Goal: Task Accomplishment & Management: Complete application form

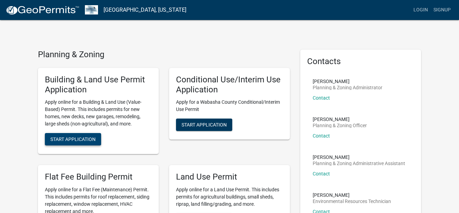
click at [82, 137] on span "Start Application" at bounding box center [72, 140] width 45 height 6
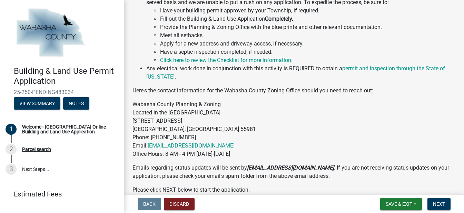
scroll to position [356, 0]
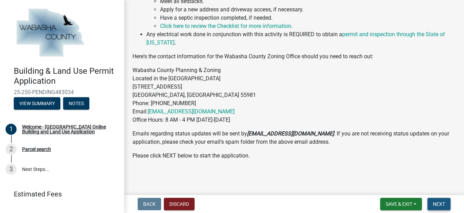
click at [443, 203] on span "Next" at bounding box center [439, 204] width 12 height 6
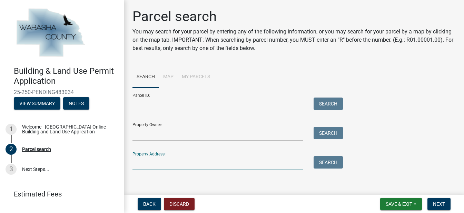
click at [221, 163] on input "Property Address:" at bounding box center [217, 163] width 171 height 14
type input "70920"
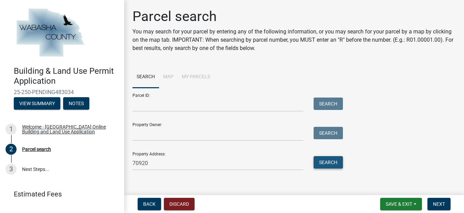
click at [327, 159] on button "Search" at bounding box center [327, 162] width 29 height 12
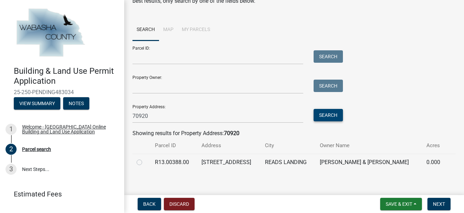
scroll to position [52, 0]
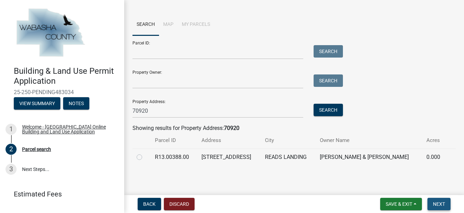
click at [438, 201] on span "Next" at bounding box center [439, 204] width 12 height 6
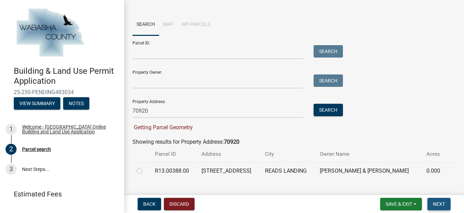
click at [439, 203] on span "Next" at bounding box center [439, 204] width 12 height 6
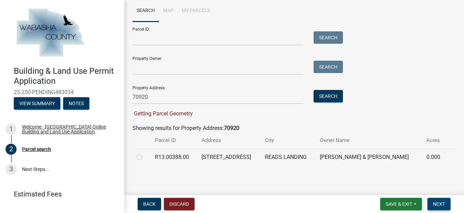
click at [441, 202] on span "Next" at bounding box center [439, 204] width 12 height 6
click at [440, 203] on span "Next" at bounding box center [439, 204] width 12 height 6
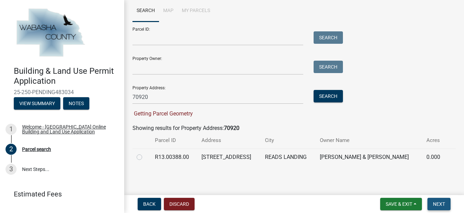
click at [441, 207] on span "Next" at bounding box center [439, 204] width 12 height 6
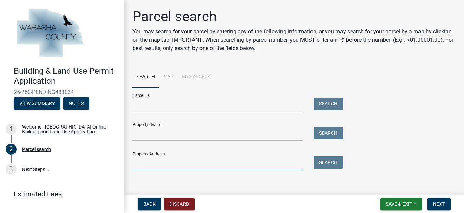
click at [191, 162] on input "Property Address:" at bounding box center [217, 163] width 171 height 14
type input "70920"
click at [328, 163] on button "Search" at bounding box center [327, 162] width 29 height 12
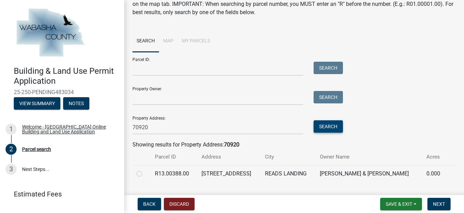
scroll to position [52, 0]
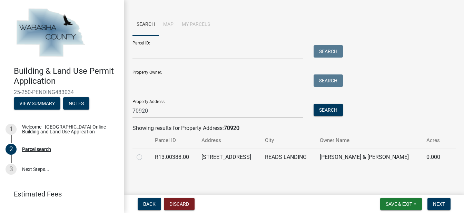
click at [145, 153] on label at bounding box center [145, 153] width 0 height 0
click at [145, 158] on input "radio" at bounding box center [147, 155] width 4 height 4
radio input "true"
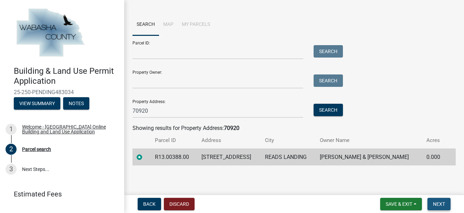
click at [436, 204] on span "Next" at bounding box center [439, 204] width 12 height 6
click at [439, 205] on span "Next" at bounding box center [439, 204] width 12 height 6
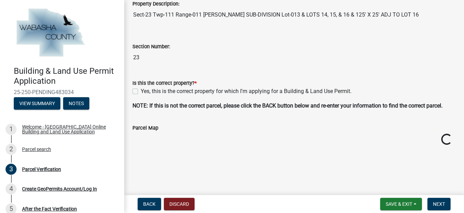
scroll to position [156, 0]
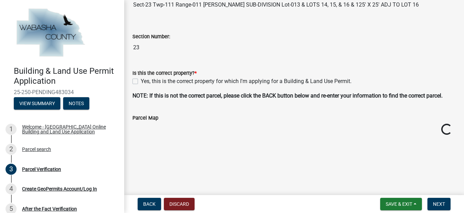
drag, startPoint x: 136, startPoint y: 83, endPoint x: 163, endPoint y: 78, distance: 27.0
click at [141, 82] on label "Yes, this is the correct property for which I'm applying for a Building & Land …" at bounding box center [246, 81] width 211 height 8
click at [141, 82] on input "Yes, this is the correct property for which I'm applying for a Building & Land …" at bounding box center [143, 79] width 4 height 4
checkbox input "true"
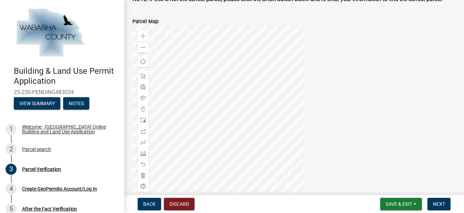
scroll to position [251, 0]
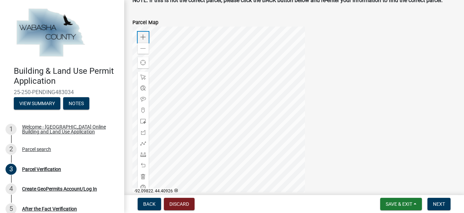
click at [142, 37] on span at bounding box center [143, 37] width 6 height 6
click at [213, 61] on div at bounding box center [218, 113] width 172 height 172
click at [297, 148] on div at bounding box center [218, 113] width 172 height 172
click at [144, 46] on span at bounding box center [143, 49] width 6 height 6
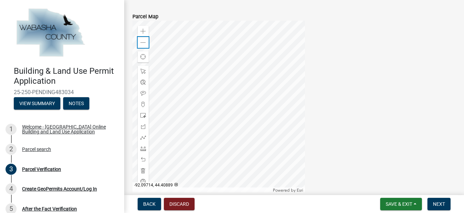
scroll to position [271, 0]
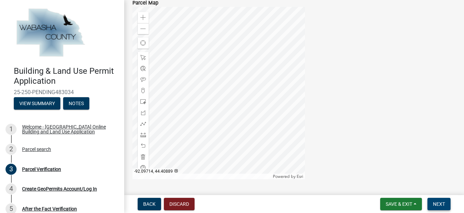
click at [439, 203] on span "Next" at bounding box center [439, 204] width 12 height 6
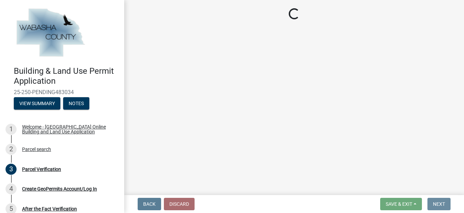
scroll to position [0, 0]
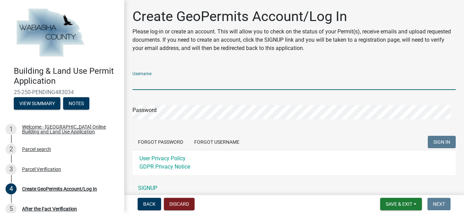
click at [178, 80] on input "Username" at bounding box center [293, 83] width 323 height 14
type input "TMA04!"
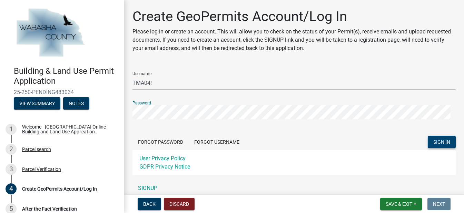
click at [431, 138] on button "SIGN IN" at bounding box center [442, 142] width 28 height 12
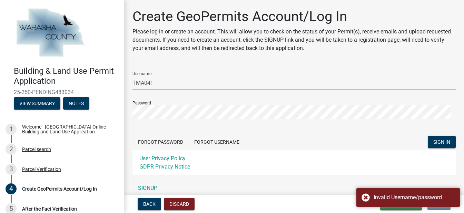
click at [177, 105] on div "Password" at bounding box center [293, 108] width 323 height 24
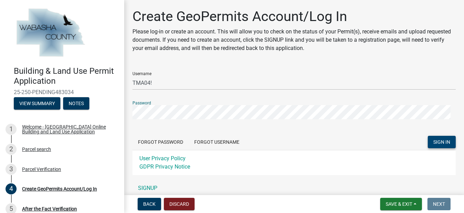
click at [433, 141] on span "SIGN IN" at bounding box center [441, 142] width 17 height 6
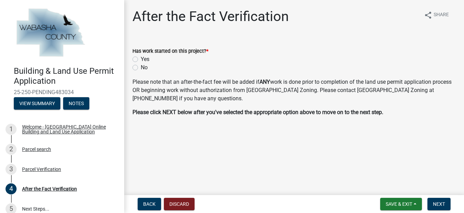
click at [141, 66] on label "No" at bounding box center [144, 67] width 7 height 8
click at [141, 66] on input "No" at bounding box center [143, 65] width 4 height 4
radio input "true"
click at [436, 203] on span "Next" at bounding box center [439, 204] width 12 height 6
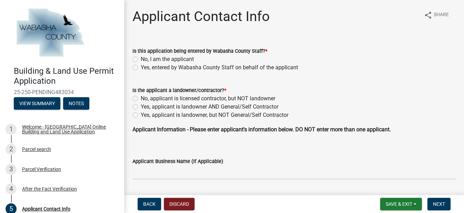
click at [141, 58] on label "No, I am the applicant" at bounding box center [167, 59] width 53 height 8
click at [141, 58] on input "No, I am the applicant" at bounding box center [143, 57] width 4 height 4
radio input "true"
click at [141, 106] on label "Yes, applicant is landowner AND General/Self Contractor" at bounding box center [210, 107] width 138 height 8
click at [141, 106] on input "Yes, applicant is landowner AND General/Self Contractor" at bounding box center [143, 105] width 4 height 4
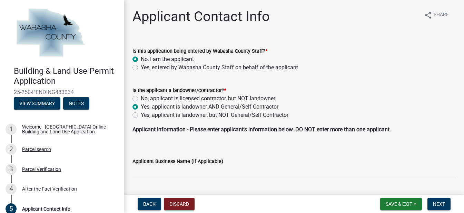
radio input "true"
click at [437, 200] on button "Next" at bounding box center [438, 204] width 23 height 12
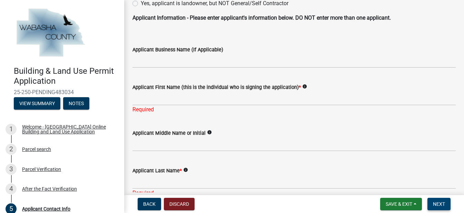
scroll to position [114, 0]
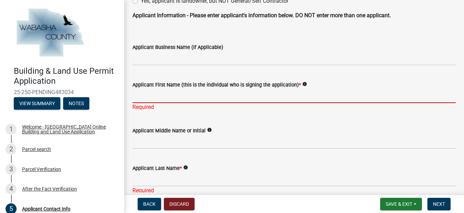
click at [191, 97] on input "Applicant First Name (this is the individual who is signing the application) *" at bounding box center [293, 96] width 323 height 14
type input "[PERSON_NAME]"
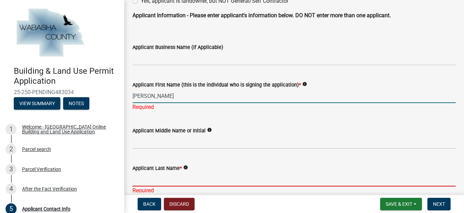
type input "[PERSON_NAME]"
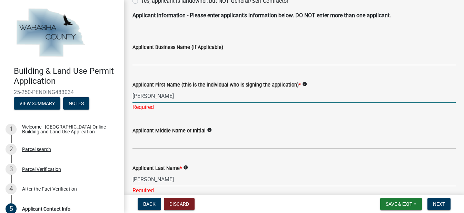
type input "[STREET_ADDRESS]"
type input "Wanamingo"
type input "[US_STATE]"
type input "55983"
type input "5072719947"
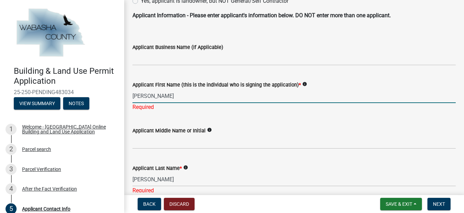
type input "[EMAIL_ADDRESS][DOMAIN_NAME]"
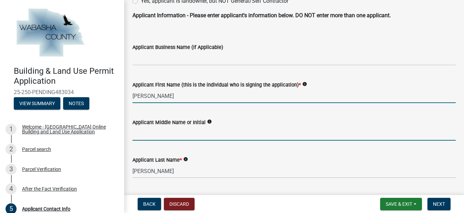
click at [158, 131] on input "Applicant Middle Name or Initial" at bounding box center [293, 134] width 323 height 14
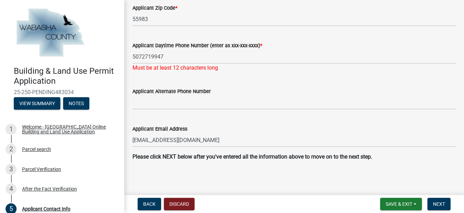
scroll to position [463, 0]
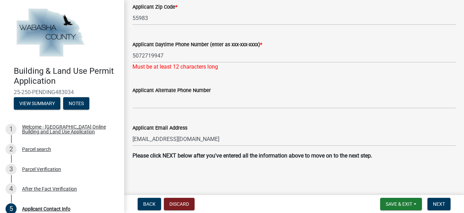
type input "M"
click at [321, 122] on div "Applicant Email Address [EMAIL_ADDRESS][DOMAIN_NAME]" at bounding box center [293, 130] width 323 height 32
click at [437, 204] on span "Next" at bounding box center [439, 204] width 12 height 6
click at [436, 204] on span "Next" at bounding box center [439, 204] width 12 height 6
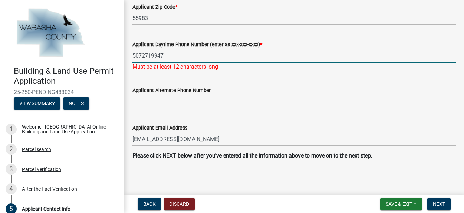
click at [142, 56] on input "5072719947" at bounding box center [293, 56] width 323 height 14
click at [155, 57] on input "507=2719947" at bounding box center [293, 56] width 323 height 14
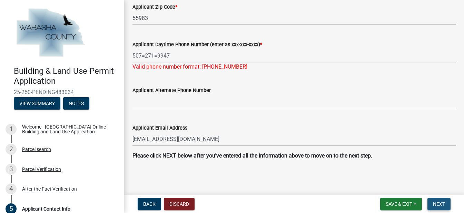
click at [443, 203] on span "Next" at bounding box center [439, 204] width 12 height 6
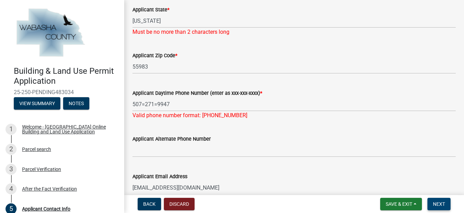
scroll to position [407, 0]
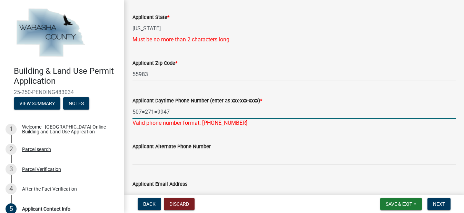
click at [158, 111] on input "507=271=9947" at bounding box center [293, 112] width 323 height 14
click at [145, 112] on input "507=271-9947" at bounding box center [293, 112] width 323 height 14
type input "[PHONE_NUMBER]"
click at [440, 202] on span "Next" at bounding box center [439, 204] width 12 height 6
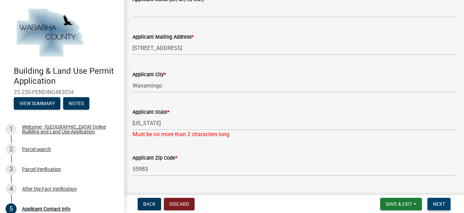
scroll to position [313, 0]
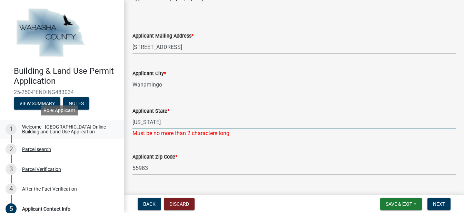
drag, startPoint x: 174, startPoint y: 124, endPoint x: 108, endPoint y: 120, distance: 66.7
click at [108, 120] on div "Building & Land Use Permit Application 25-250-PENDING483034 View Summary Notes …" at bounding box center [232, 106] width 464 height 213
type input "MN"
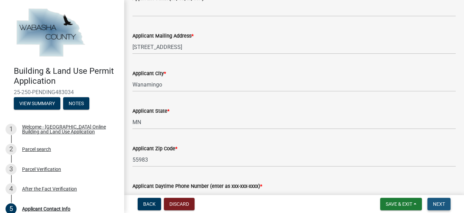
click at [445, 206] on button "Next" at bounding box center [438, 204] width 23 height 12
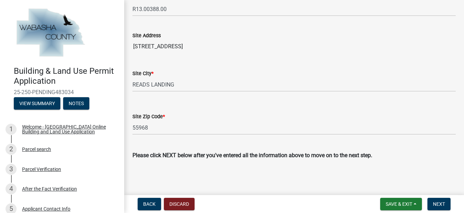
scroll to position [321, 0]
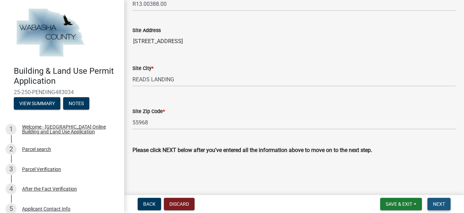
click at [440, 201] on span "Next" at bounding box center [439, 204] width 12 height 6
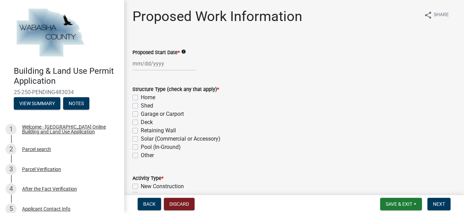
click at [141, 97] on label "Home" at bounding box center [148, 97] width 14 height 8
click at [141, 97] on input "Home" at bounding box center [143, 95] width 4 height 4
checkbox input "true"
checkbox input "false"
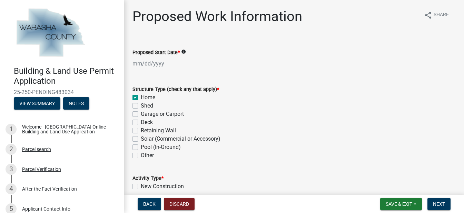
checkbox input "false"
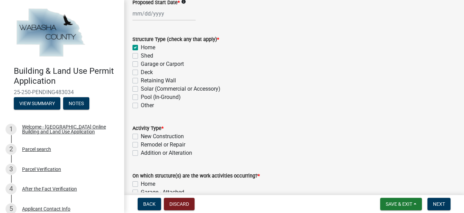
scroll to position [51, 0]
click at [141, 71] on label "Deck" at bounding box center [147, 72] width 12 height 8
click at [141, 71] on input "Deck" at bounding box center [143, 70] width 4 height 4
checkbox input "true"
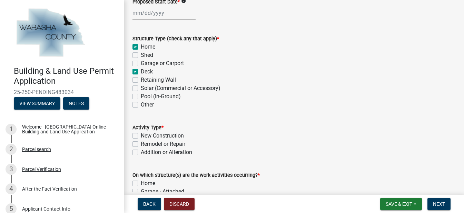
checkbox input "false"
checkbox input "true"
checkbox input "false"
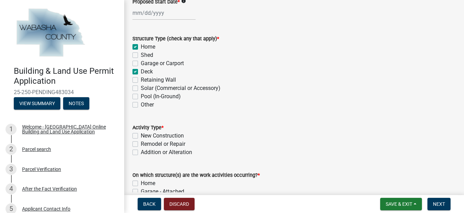
checkbox input "false"
click at [141, 47] on label "Home" at bounding box center [148, 47] width 14 height 8
click at [141, 47] on input "Home" at bounding box center [143, 45] width 4 height 4
checkbox input "false"
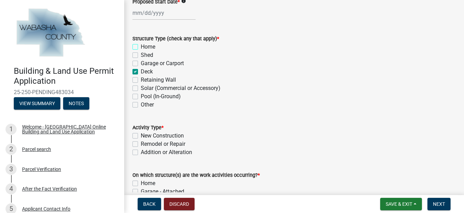
checkbox input "false"
checkbox input "true"
checkbox input "false"
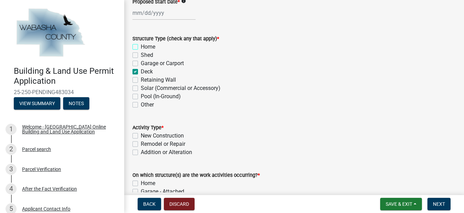
checkbox input "false"
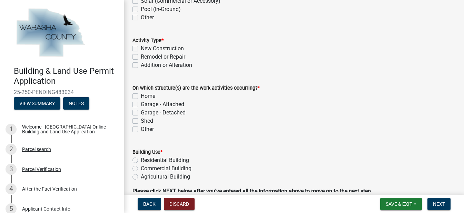
scroll to position [143, 0]
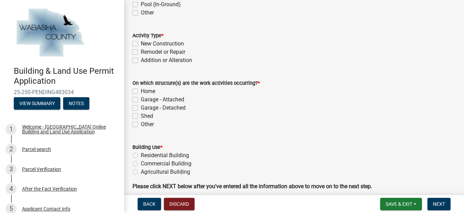
click at [138, 51] on div "Remodel or Repair" at bounding box center [293, 52] width 323 height 8
click at [141, 54] on label "Remodel or Repair" at bounding box center [163, 52] width 44 height 8
click at [141, 52] on input "Remodel or Repair" at bounding box center [143, 50] width 4 height 4
checkbox input "true"
checkbox input "false"
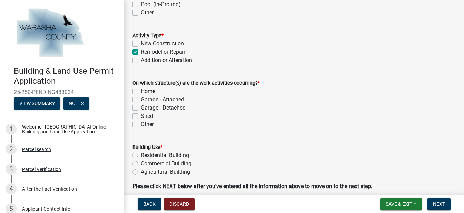
checkbox input "true"
checkbox input "false"
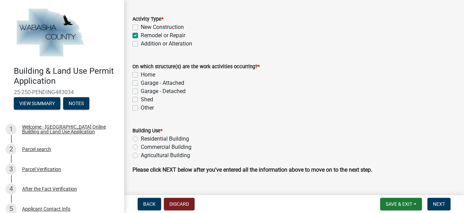
scroll to position [163, 0]
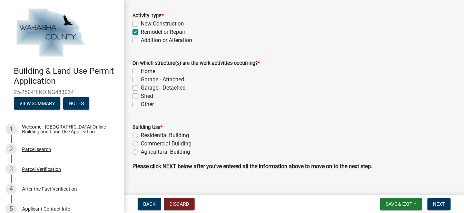
click at [141, 136] on label "Residential Building" at bounding box center [165, 135] width 48 height 8
click at [141, 136] on input "Residential Building" at bounding box center [143, 133] width 4 height 4
radio input "true"
click at [141, 72] on label "Home" at bounding box center [148, 71] width 14 height 8
click at [141, 72] on input "Home" at bounding box center [143, 69] width 4 height 4
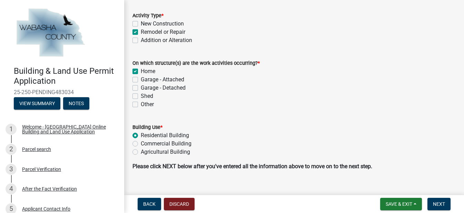
checkbox input "true"
checkbox input "false"
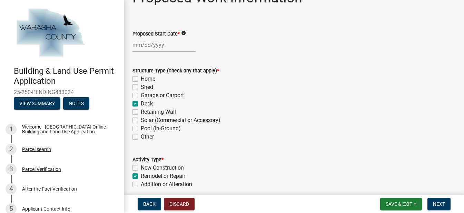
scroll to position [0, 0]
